Goal: Task Accomplishment & Management: Complete application form

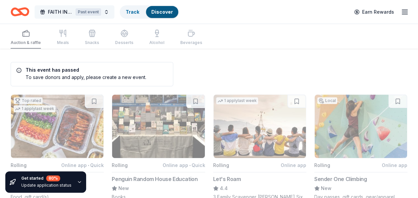
click at [91, 10] on div "Past event" at bounding box center [89, 11] width 26 height 7
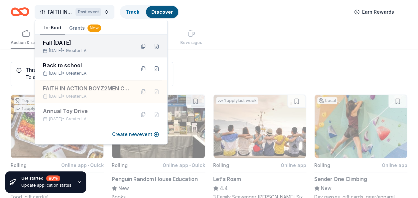
click at [104, 47] on div "Fall Harvest Festival Oct 31, 2025 • Greater LA" at bounding box center [86, 46] width 87 height 15
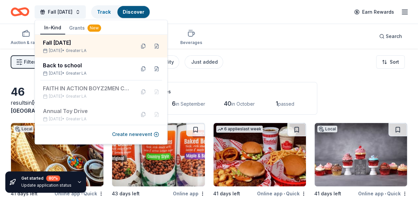
click at [313, 59] on div "Filter 2 Application methods Causes Eligibility Just added Sort" at bounding box center [209, 62] width 418 height 27
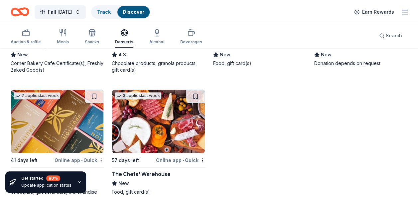
scroll to position [1416, 0]
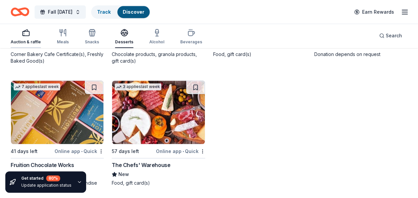
click at [31, 39] on div "Auction & raffle" at bounding box center [26, 41] width 30 height 5
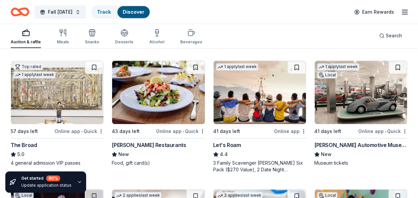
scroll to position [333, 0]
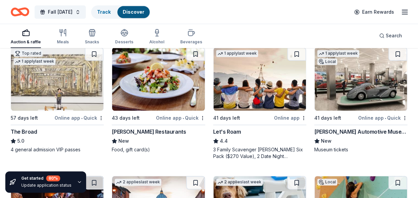
click at [362, 89] on img at bounding box center [361, 78] width 93 height 63
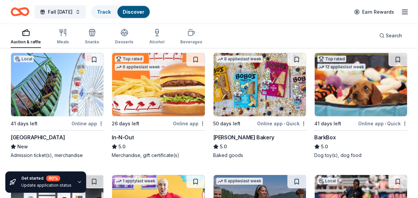
scroll to position [963, 0]
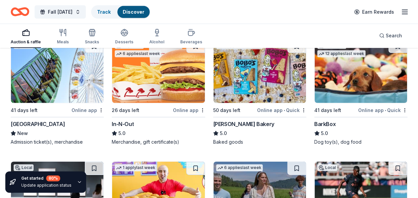
click at [248, 81] on img at bounding box center [260, 71] width 93 height 63
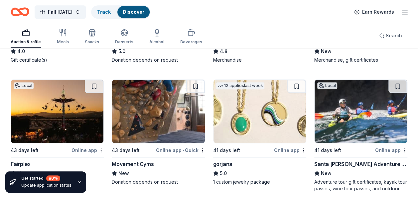
scroll to position [1414, 0]
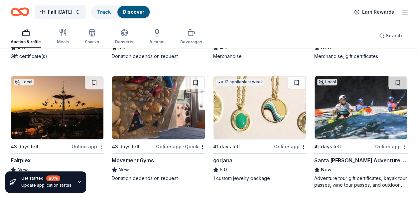
click at [357, 129] on img at bounding box center [361, 107] width 93 height 63
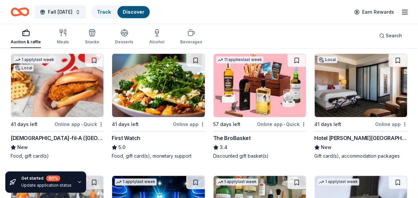
scroll to position [1578, 0]
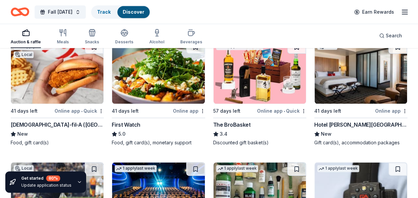
click at [60, 103] on div "1 apply last week Local 41 days left Online app • Quick Chick-fil-A (Los Angele…" at bounding box center [57, 93] width 93 height 106
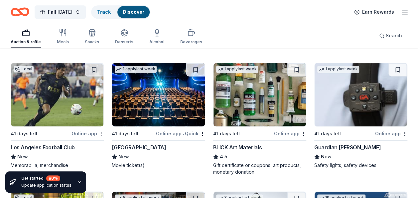
scroll to position [1680, 0]
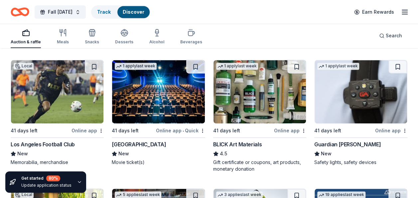
click at [62, 116] on img at bounding box center [57, 91] width 93 height 63
click at [374, 107] on img at bounding box center [361, 91] width 93 height 63
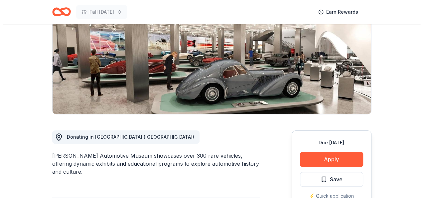
scroll to position [93, 0]
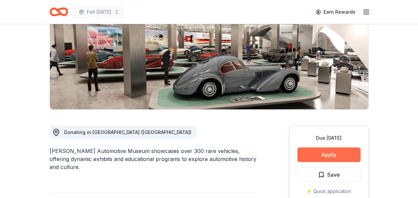
click at [342, 155] on button "Apply" at bounding box center [329, 154] width 63 height 15
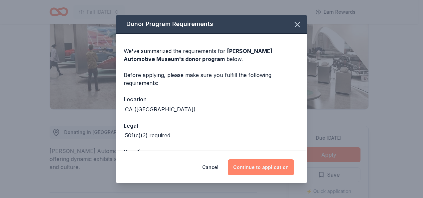
click at [259, 167] on button "Continue to application" at bounding box center [261, 167] width 66 height 16
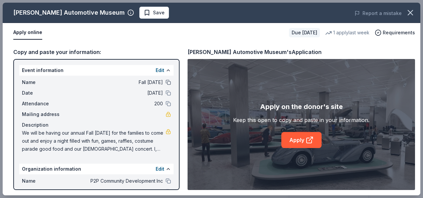
click at [166, 83] on button at bounding box center [168, 82] width 5 height 5
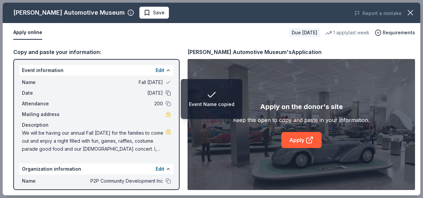
click at [166, 95] on button at bounding box center [168, 92] width 5 height 5
click at [166, 102] on button at bounding box center [168, 103] width 5 height 5
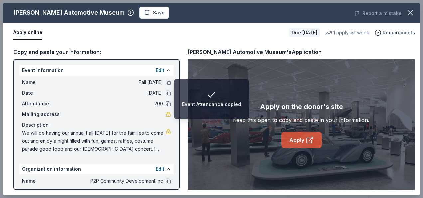
click at [303, 140] on link "Apply" at bounding box center [302, 140] width 40 height 16
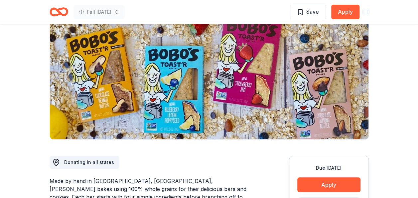
scroll to position [67, 0]
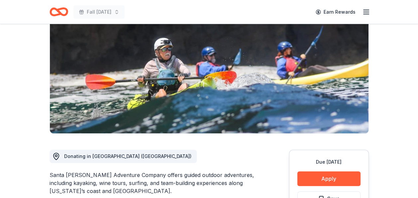
scroll to position [75, 0]
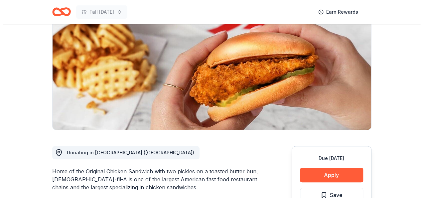
scroll to position [97, 0]
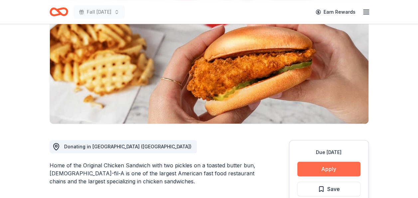
click at [336, 161] on button "Apply" at bounding box center [329, 168] width 63 height 15
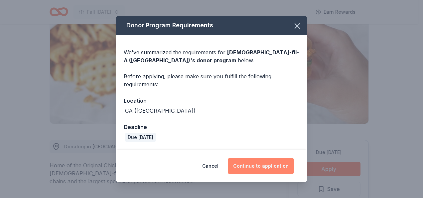
click at [279, 162] on button "Continue to application" at bounding box center [261, 166] width 66 height 16
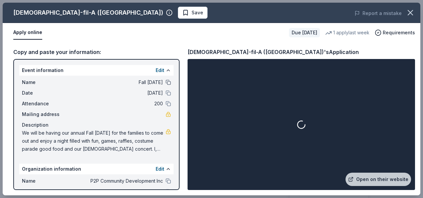
click at [166, 82] on button at bounding box center [168, 82] width 5 height 5
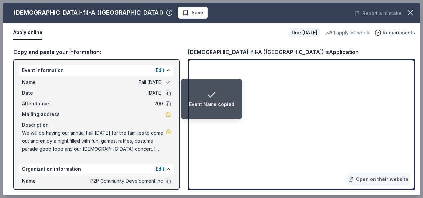
click at [166, 94] on button at bounding box center [168, 92] width 5 height 5
click at [166, 105] on button at bounding box center [168, 103] width 5 height 5
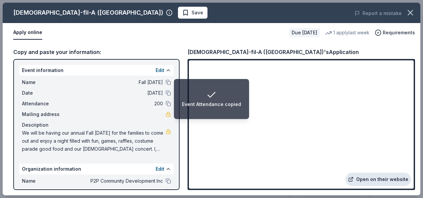
click at [371, 179] on link "Open on their website" at bounding box center [379, 178] width 66 height 13
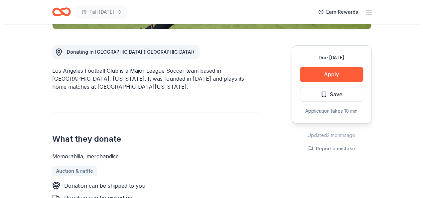
scroll to position [186, 0]
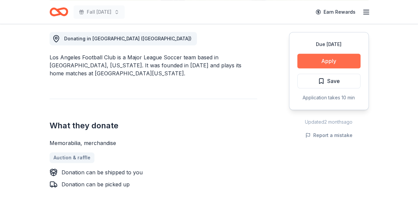
click at [327, 66] on button "Apply" at bounding box center [329, 61] width 63 height 15
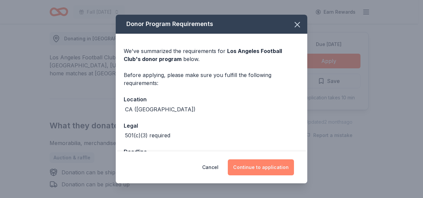
click at [250, 162] on button "Continue to application" at bounding box center [261, 167] width 66 height 16
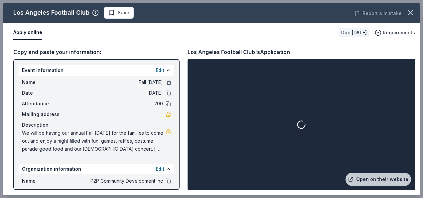
click at [166, 82] on button at bounding box center [168, 82] width 5 height 5
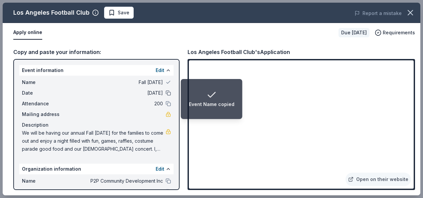
click at [166, 93] on button at bounding box center [168, 92] width 5 height 5
click at [166, 106] on button at bounding box center [168, 103] width 5 height 5
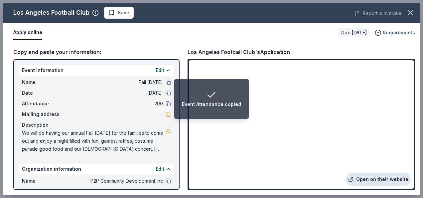
click at [364, 178] on link "Open on their website" at bounding box center [379, 178] width 66 height 13
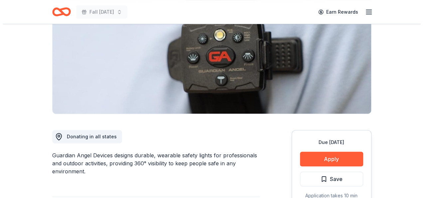
scroll to position [102, 0]
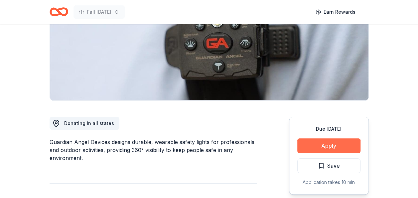
click at [345, 147] on button "Apply" at bounding box center [329, 145] width 63 height 15
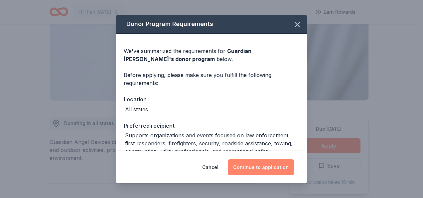
click at [287, 168] on button "Continue to application" at bounding box center [261, 167] width 66 height 16
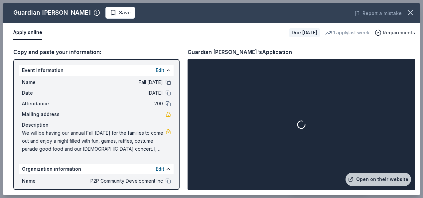
click at [166, 82] on button at bounding box center [168, 82] width 5 height 5
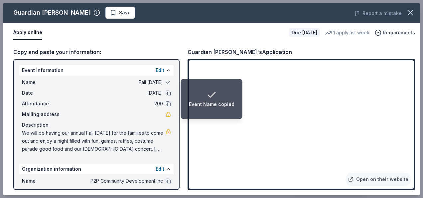
click at [166, 91] on button at bounding box center [168, 92] width 5 height 5
click at [166, 103] on button at bounding box center [168, 103] width 5 height 5
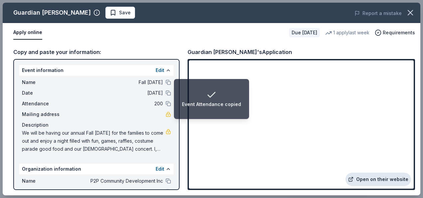
click at [367, 180] on link "Open on their website" at bounding box center [379, 178] width 66 height 13
